Goal: Check status: Check status

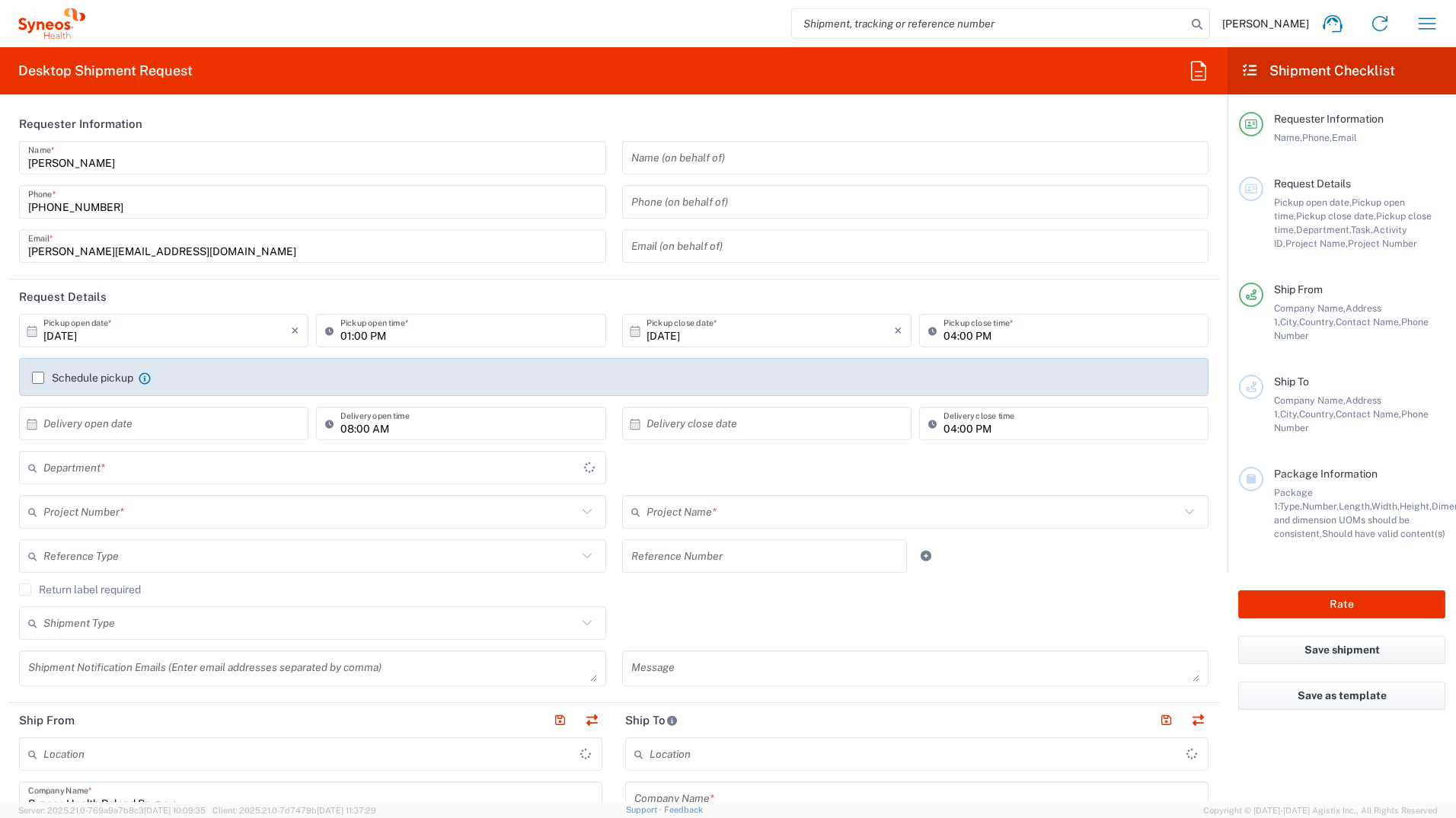
type input "8480"
type input "[GEOGRAPHIC_DATA]"
click at [1430, 26] on icon "button" at bounding box center [1427, 23] width 24 height 24
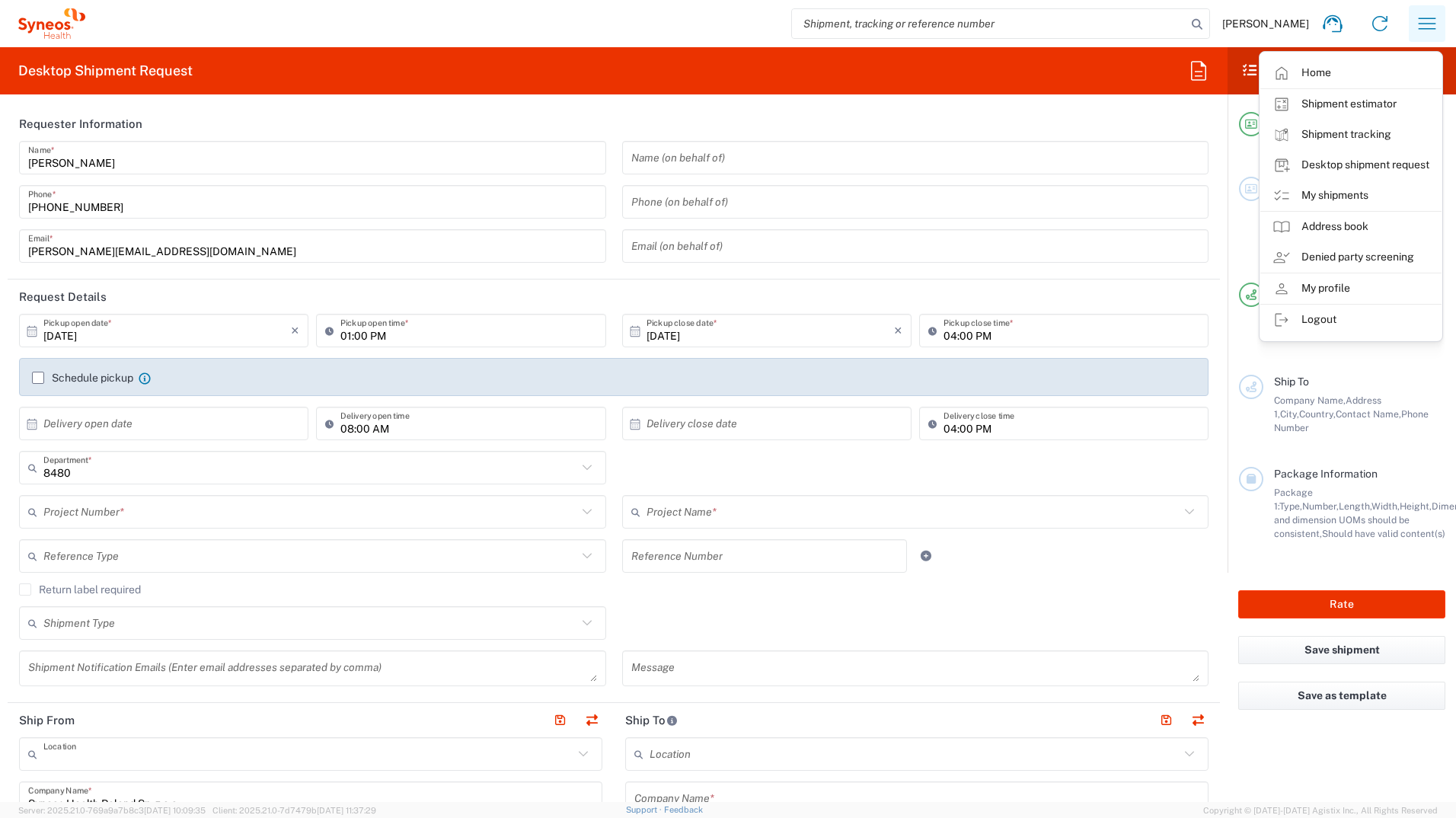
type input "Syneos Health Poland sp. z.o.o"
click at [1378, 199] on link "My shipments" at bounding box center [1351, 196] width 182 height 30
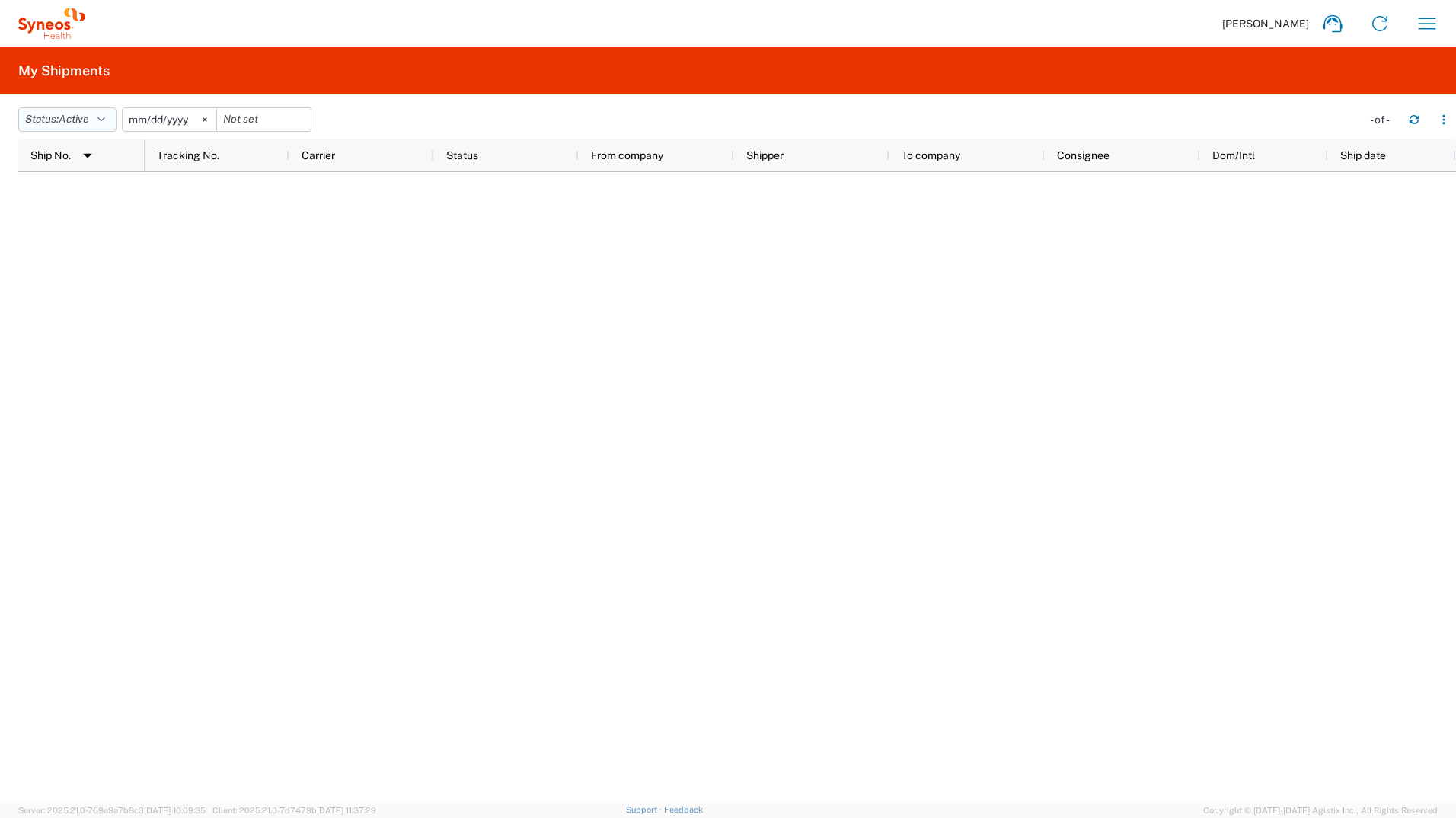
click at [78, 113] on span "Active" at bounding box center [74, 119] width 30 height 12
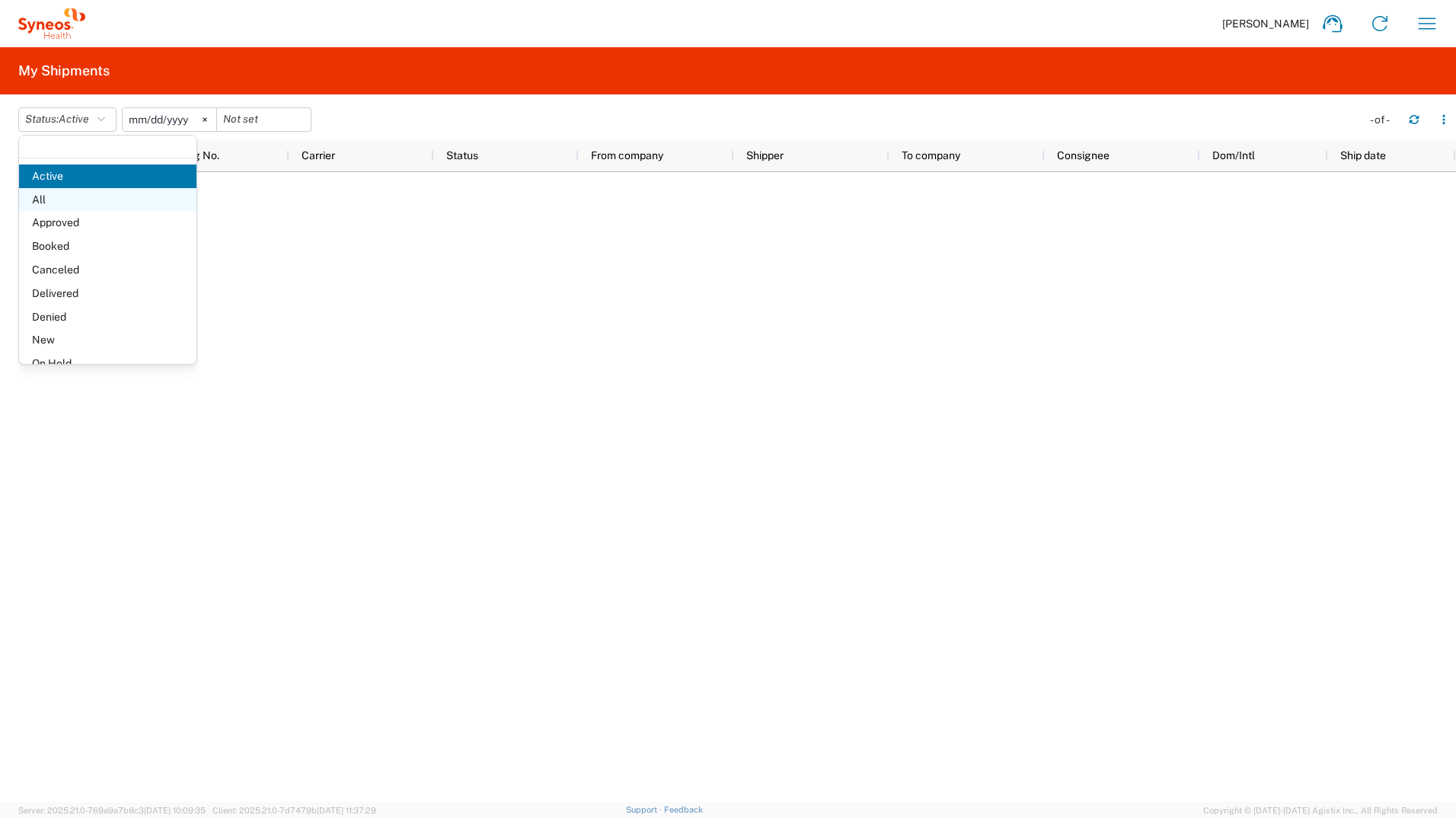
click at [81, 192] on span "All" at bounding box center [108, 199] width 178 height 23
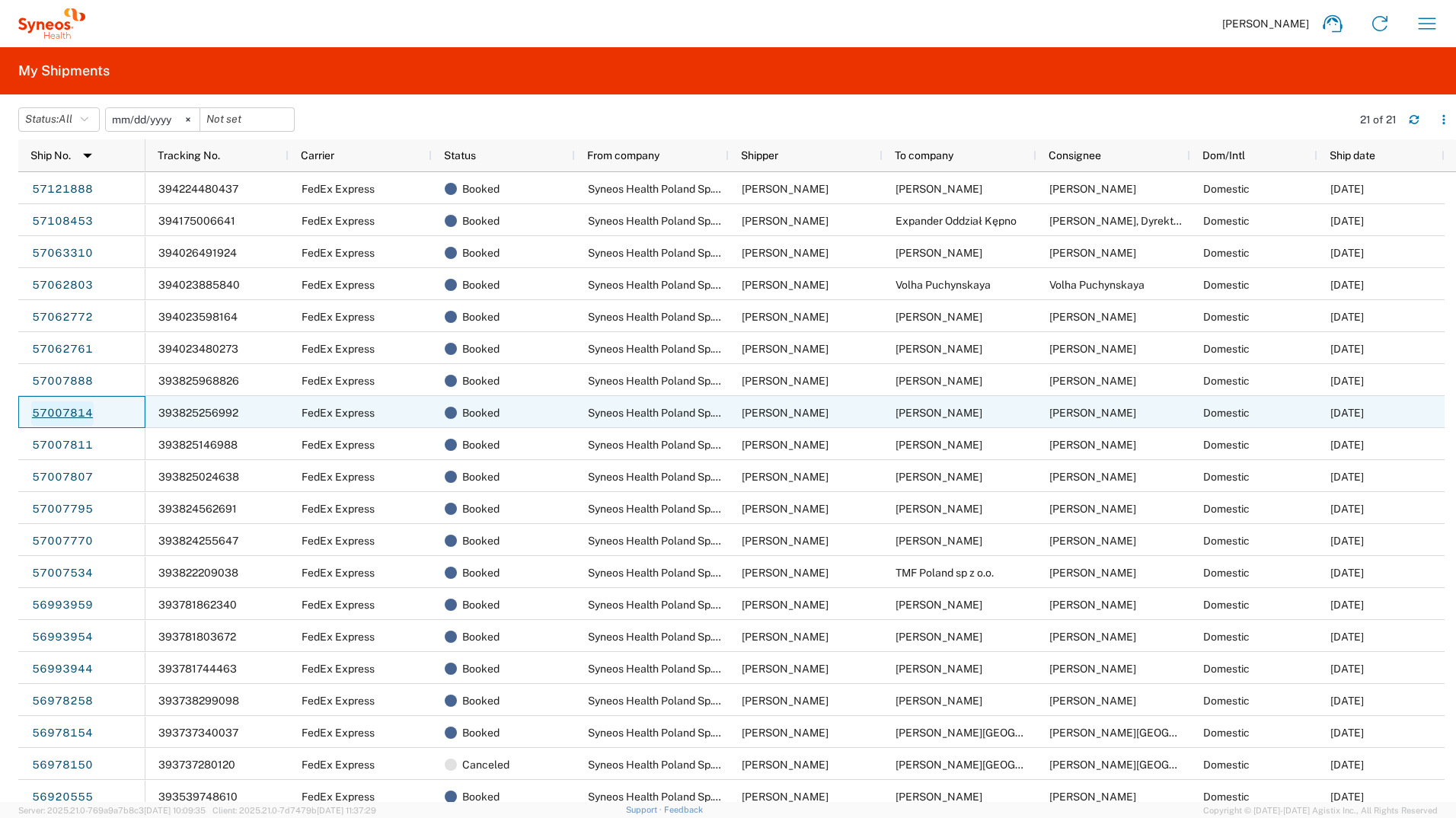
click at [81, 412] on link "57007814" at bounding box center [62, 413] width 62 height 24
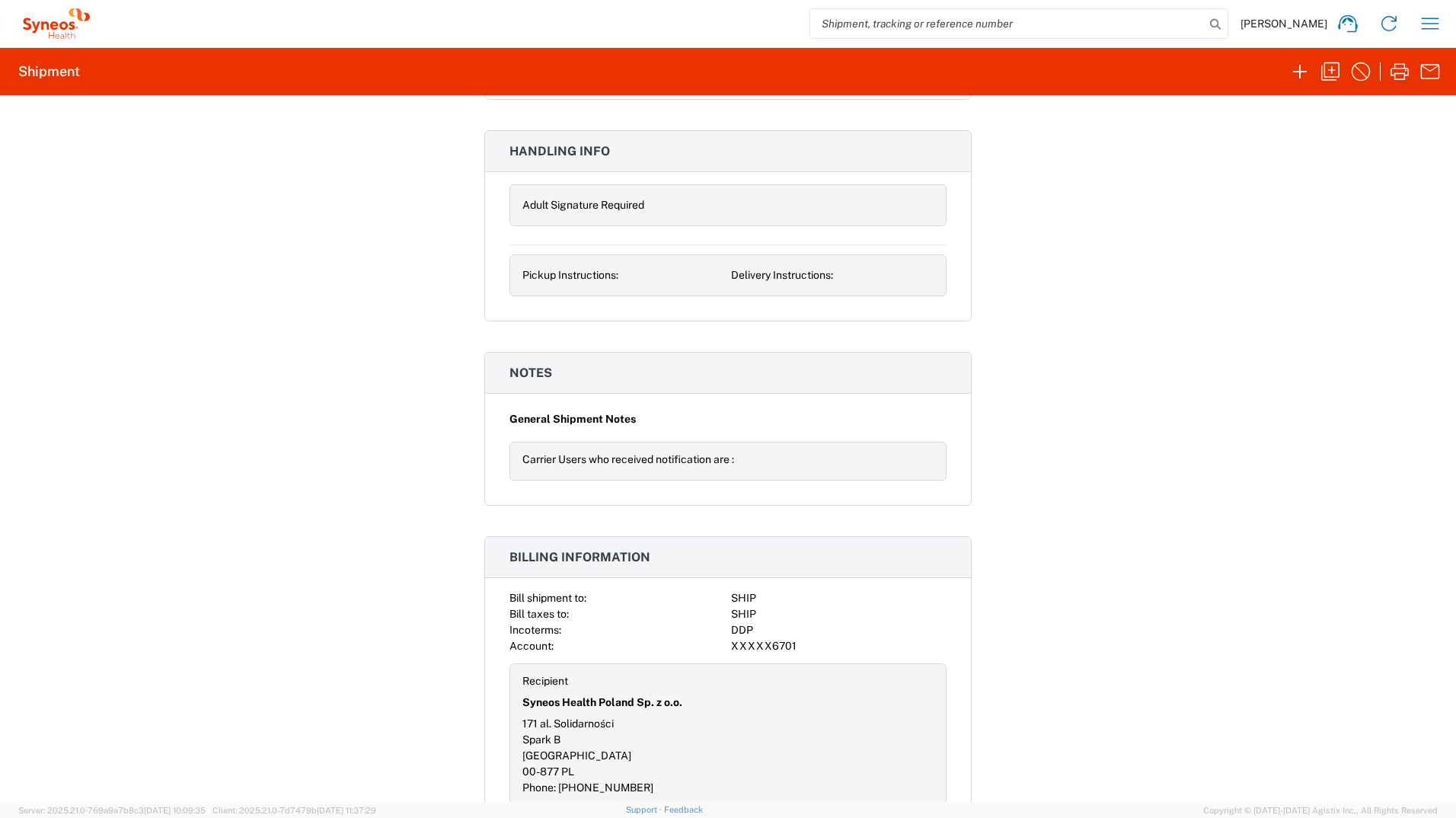
scroll to position [1558, 0]
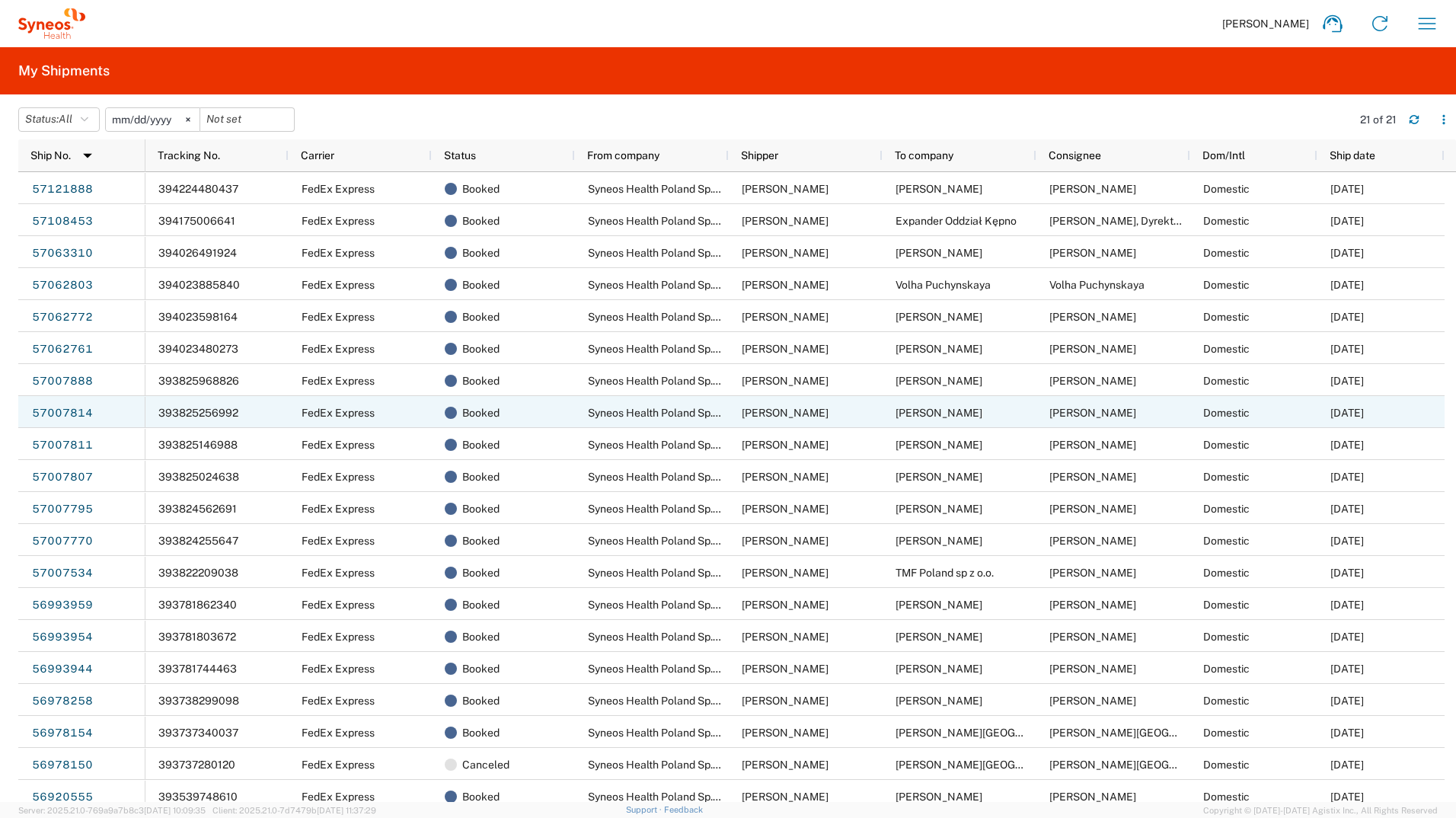
click at [957, 417] on span "[PERSON_NAME]" at bounding box center [939, 413] width 87 height 12
drag, startPoint x: 131, startPoint y: 411, endPoint x: 78, endPoint y: 416, distance: 53.2
click at [78, 416] on div "57007814" at bounding box center [82, 411] width 127 height 32
drag, startPoint x: 257, startPoint y: 407, endPoint x: 200, endPoint y: 414, distance: 57.4
click at [200, 414] on div "393825256992" at bounding box center [217, 411] width 144 height 32
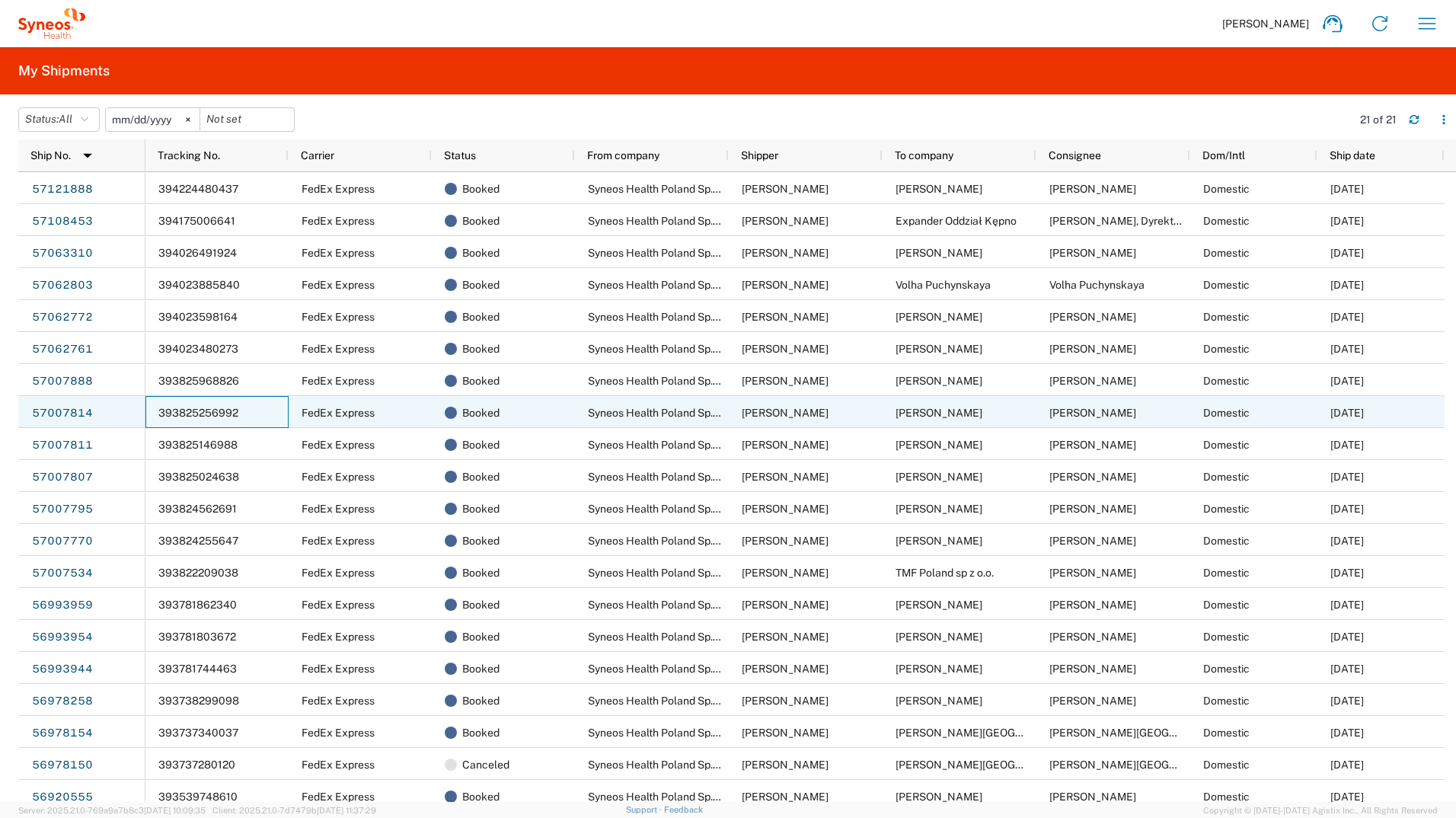
drag, startPoint x: 153, startPoint y: 412, endPoint x: 216, endPoint y: 399, distance: 64.3
click at [216, 399] on div "393825256992" at bounding box center [217, 411] width 144 height 32
drag, startPoint x: 111, startPoint y: 418, endPoint x: 39, endPoint y: 421, distance: 72.1
click at [37, 423] on div "57007814" at bounding box center [82, 411] width 127 height 32
drag, startPoint x: 180, startPoint y: 411, endPoint x: 65, endPoint y: 416, distance: 115.1
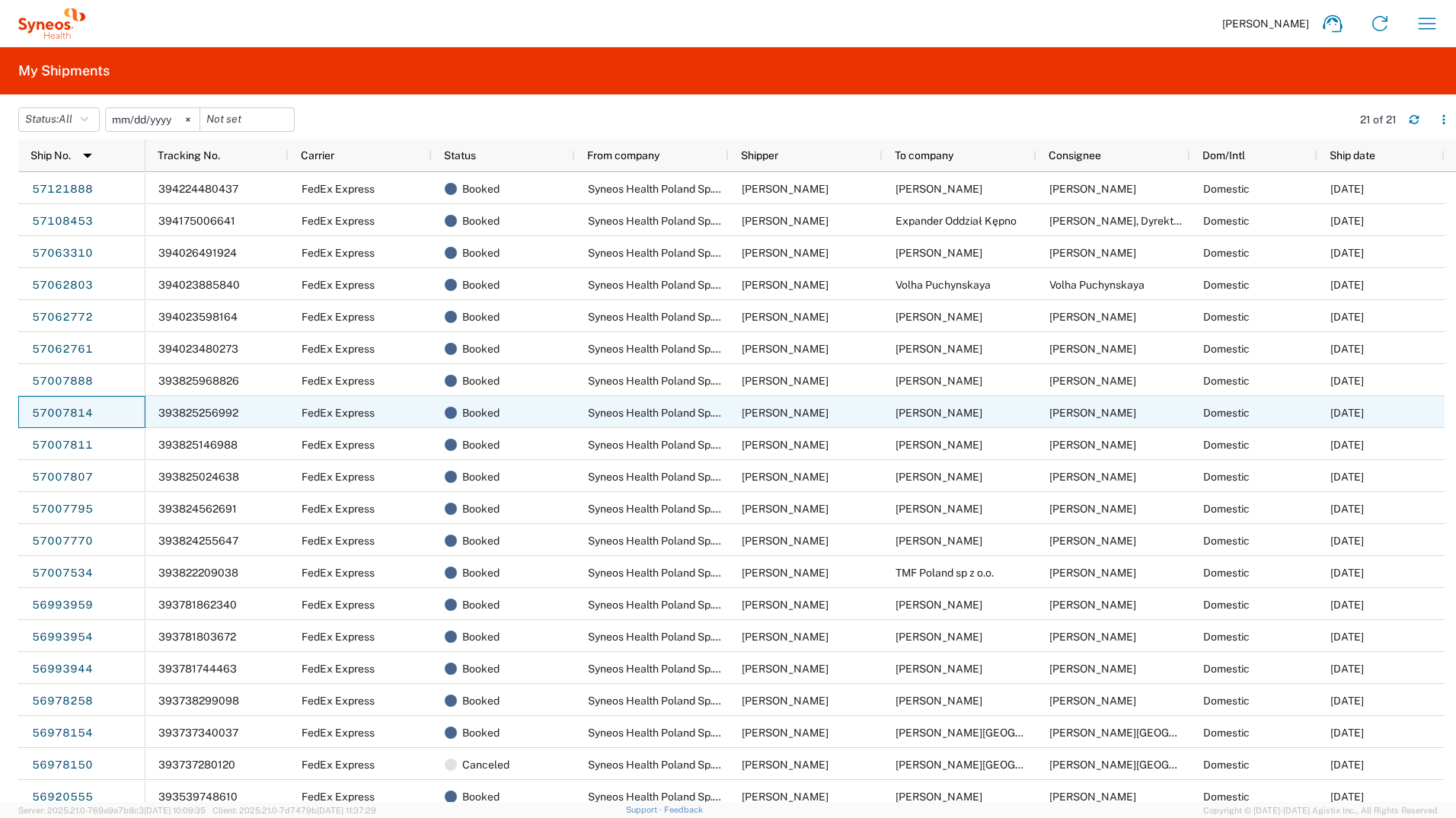
drag, startPoint x: 65, startPoint y: 416, endPoint x: 127, endPoint y: 409, distance: 62.4
click at [127, 409] on div "57007814" at bounding box center [82, 411] width 127 height 32
drag, startPoint x: 113, startPoint y: 409, endPoint x: 59, endPoint y: 417, distance: 54.6
click at [59, 417] on div "57007814" at bounding box center [82, 411] width 127 height 32
drag, startPoint x: 64, startPoint y: 405, endPoint x: 338, endPoint y: 411, distance: 274.1
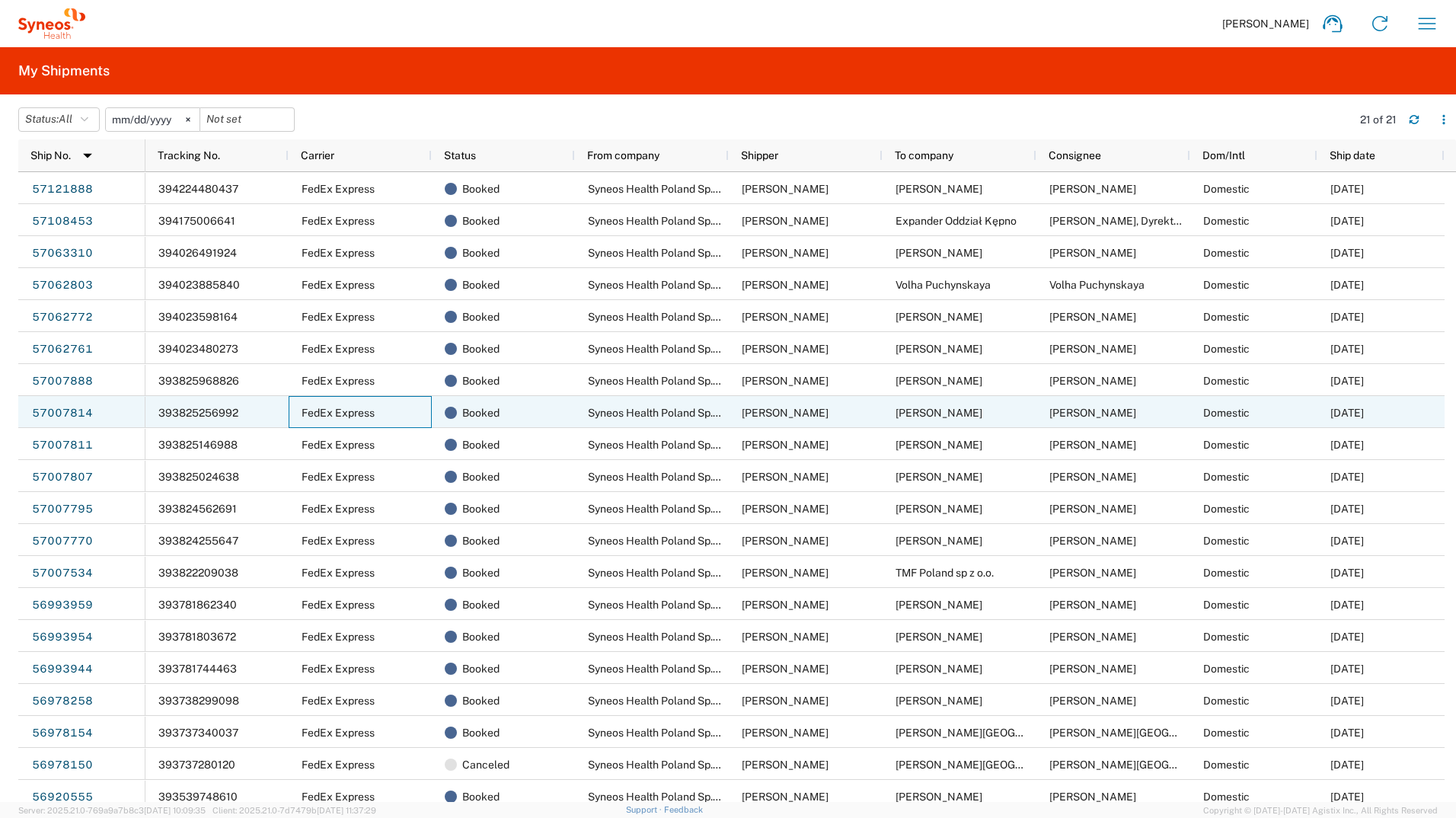
click at [338, 411] on span "FedEx Express" at bounding box center [338, 413] width 73 height 12
drag, startPoint x: 237, startPoint y: 417, endPoint x: 178, endPoint y: 407, distance: 59.8
click at [178, 407] on span "393825256992" at bounding box center [198, 413] width 80 height 12
drag, startPoint x: 95, startPoint y: 414, endPoint x: 38, endPoint y: 420, distance: 57.3
click at [38, 420] on div "57007814" at bounding box center [82, 411] width 127 height 32
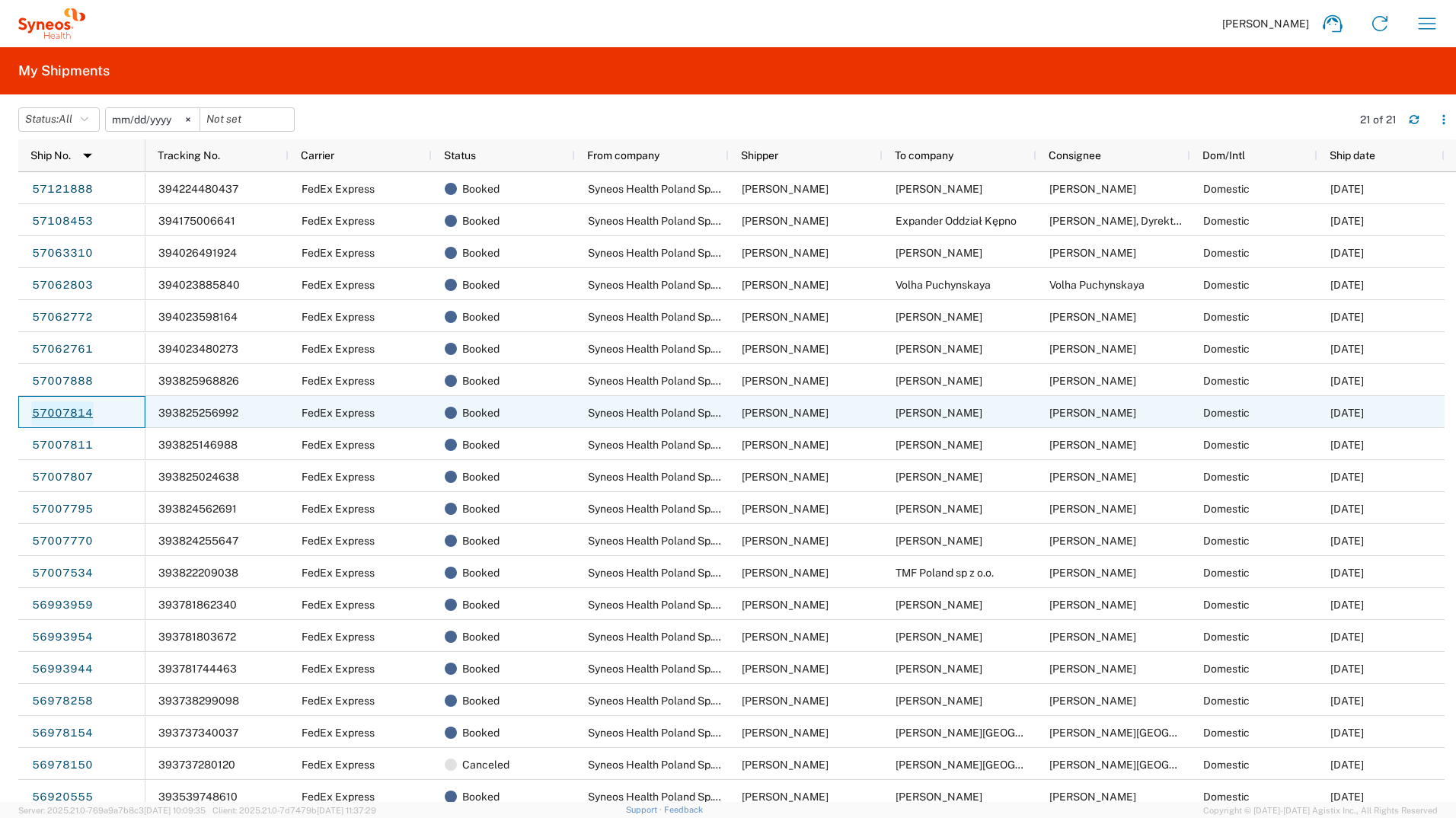
click at [38, 418] on link "57007814" at bounding box center [62, 413] width 62 height 24
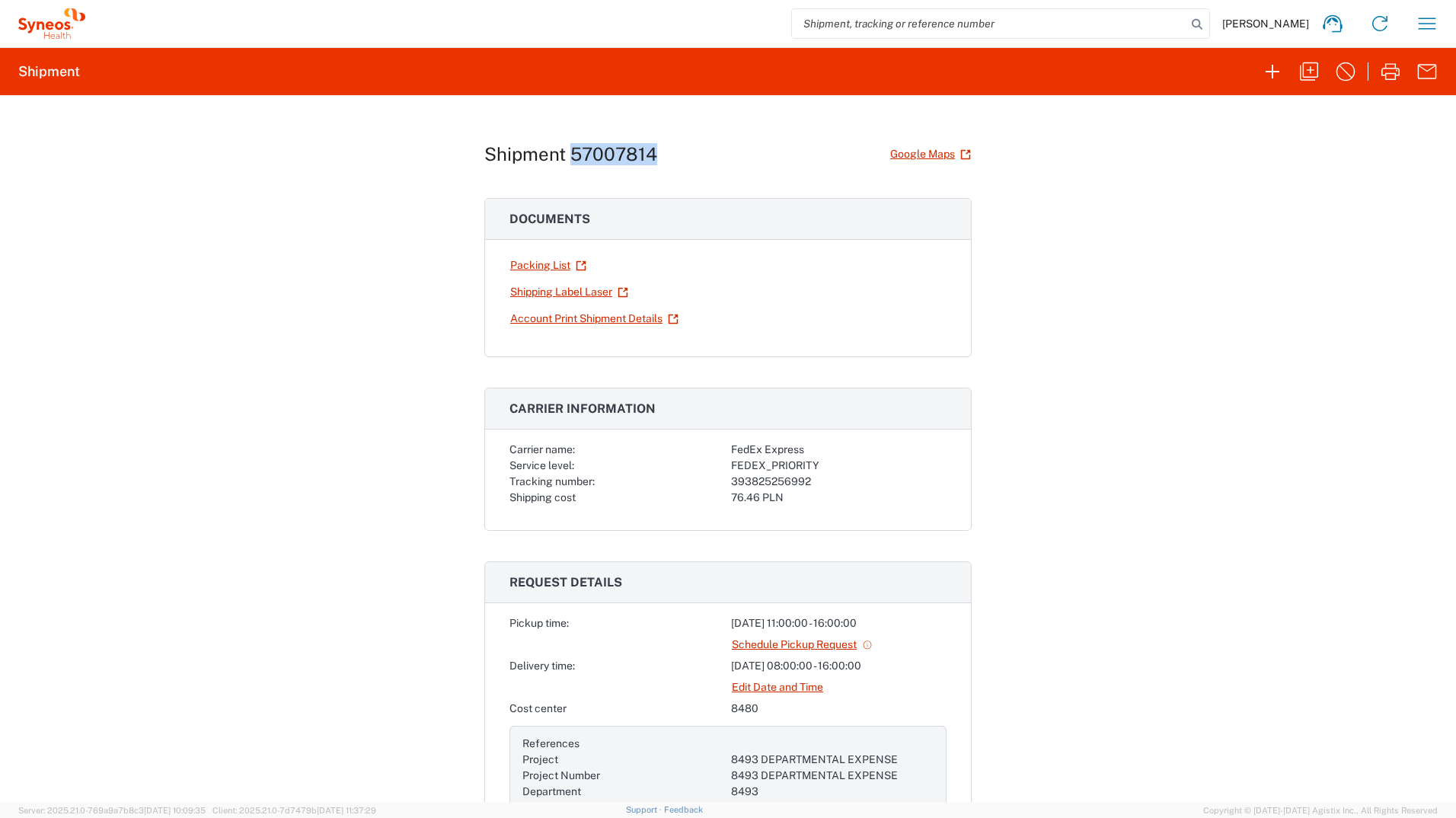
drag, startPoint x: 648, startPoint y: 158, endPoint x: 569, endPoint y: 158, distance: 79.0
click at [569, 158] on h1 "Shipment 57007814" at bounding box center [570, 154] width 173 height 22
copy h1 "57007814"
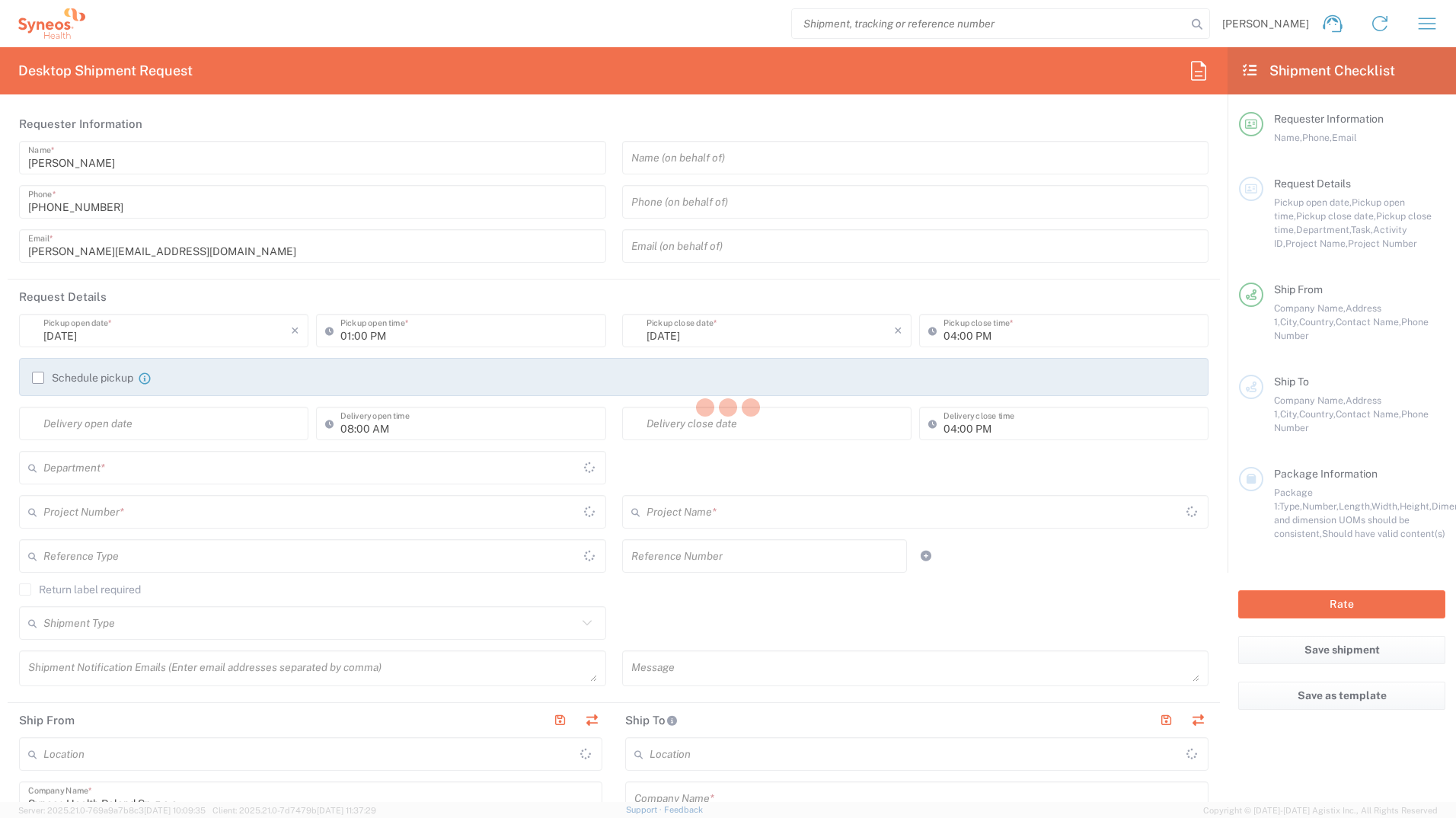
type input "8480"
type input "[GEOGRAPHIC_DATA]"
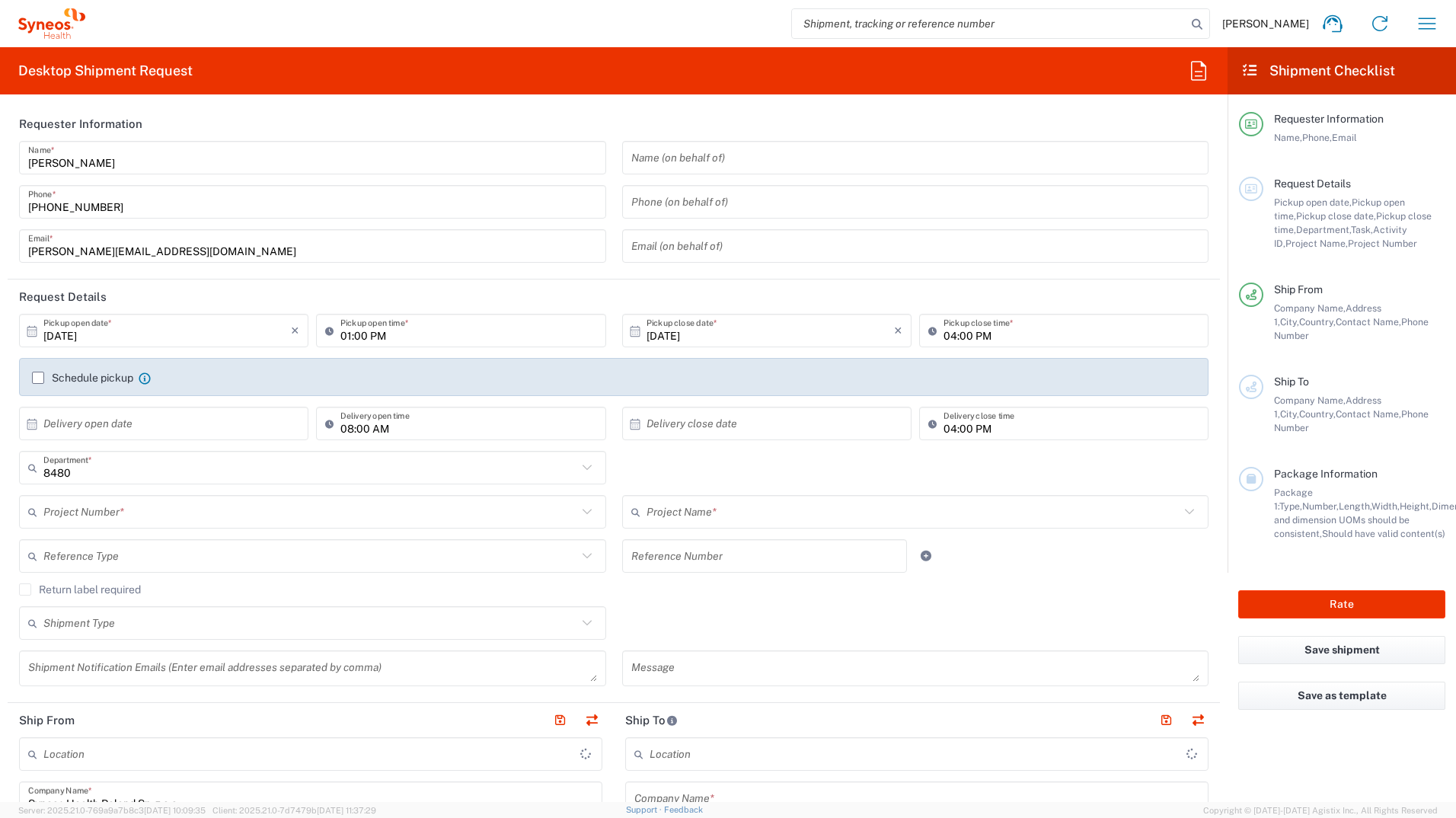
type input "Syneos Health Poland sp. z.o.o"
click at [1428, 17] on icon "button" at bounding box center [1427, 23] width 24 height 24
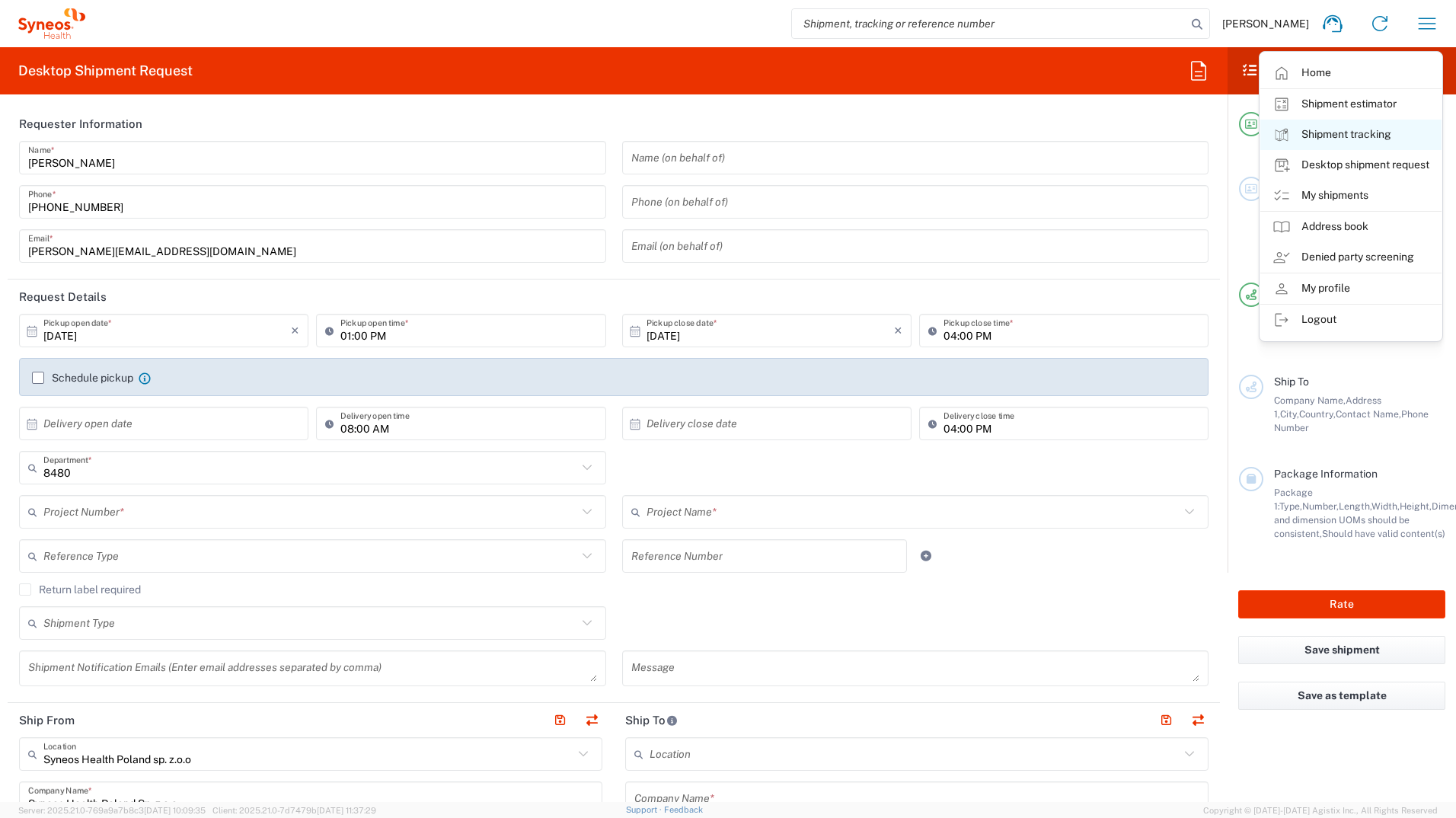
click at [1410, 137] on link "Shipment tracking" at bounding box center [1351, 134] width 182 height 30
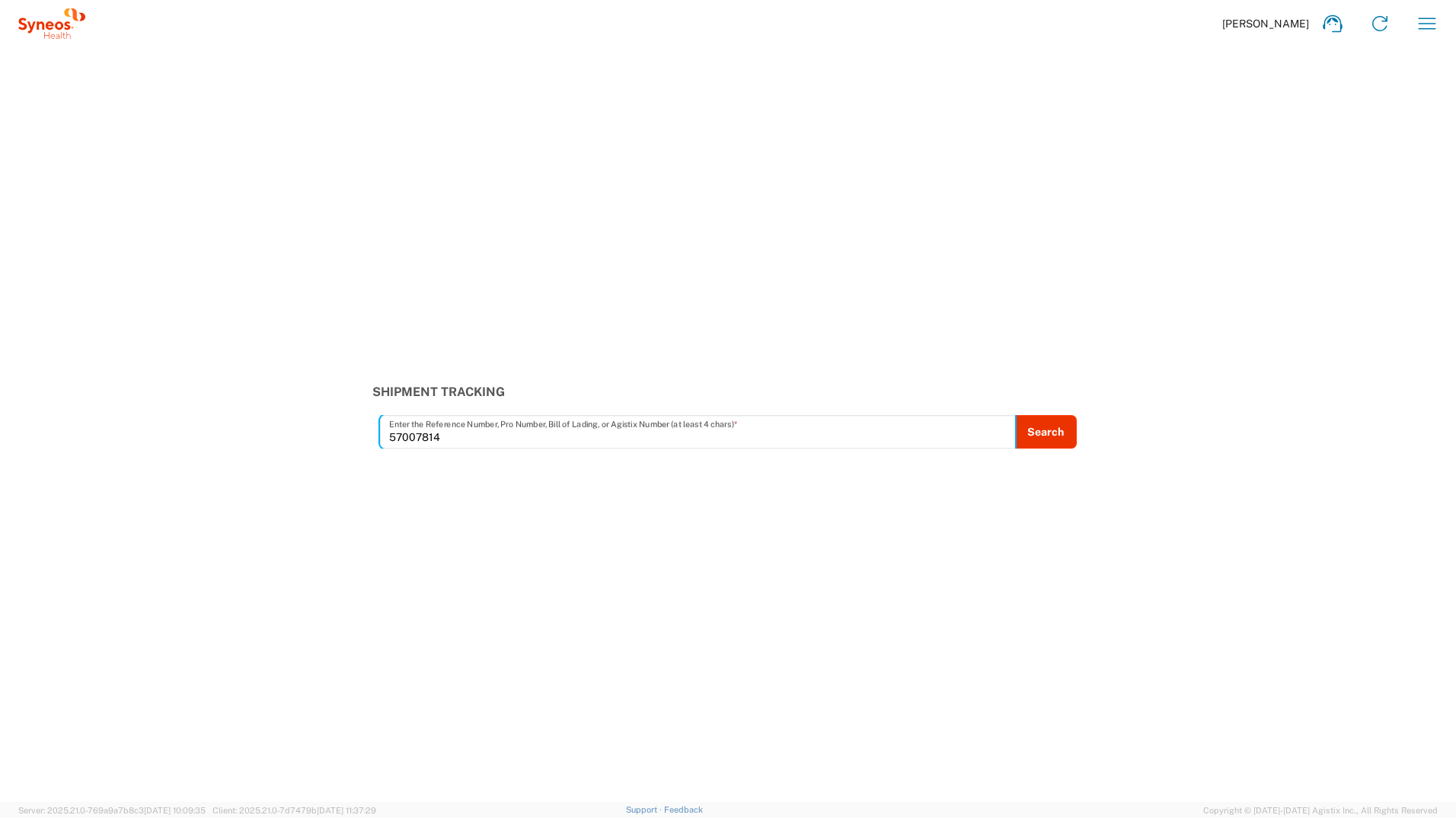
type input "57007814"
